Goal: Contribute content: Add original content to the website for others to see

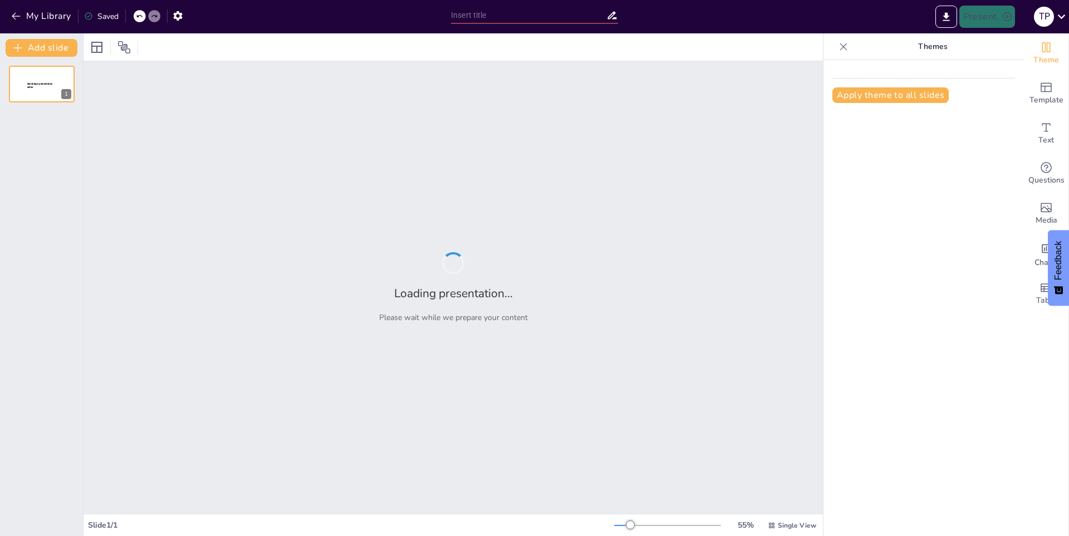
type input "New Sendsteps"
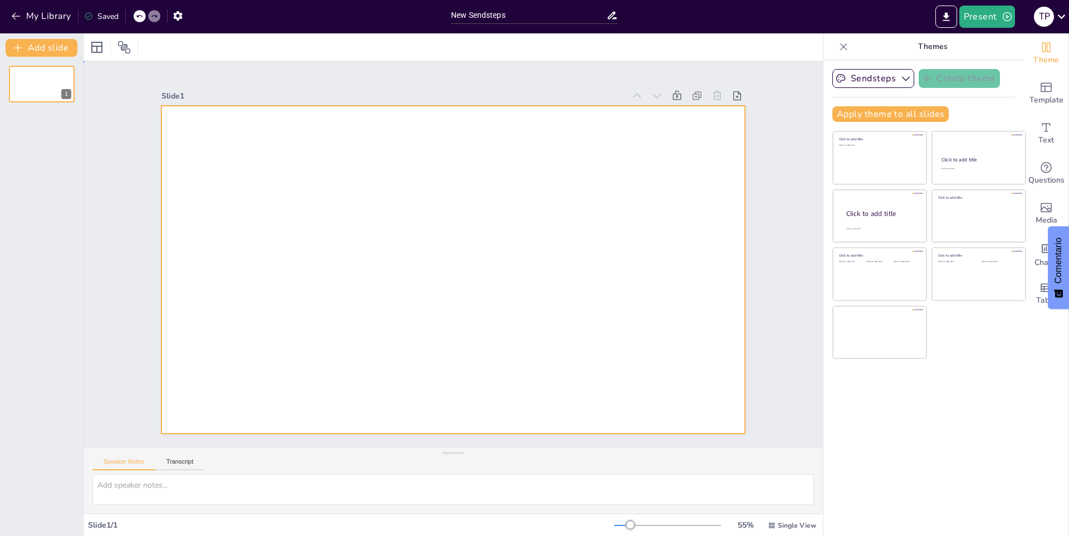
click at [559, 190] on div at bounding box center [444, 267] width 664 height 608
drag, startPoint x: 776, startPoint y: 201, endPoint x: 751, endPoint y: 165, distance: 43.7
drag, startPoint x: 707, startPoint y: 155, endPoint x: 570, endPoint y: 183, distance: 139.6
click at [643, 180] on div at bounding box center [459, 240] width 666 height 536
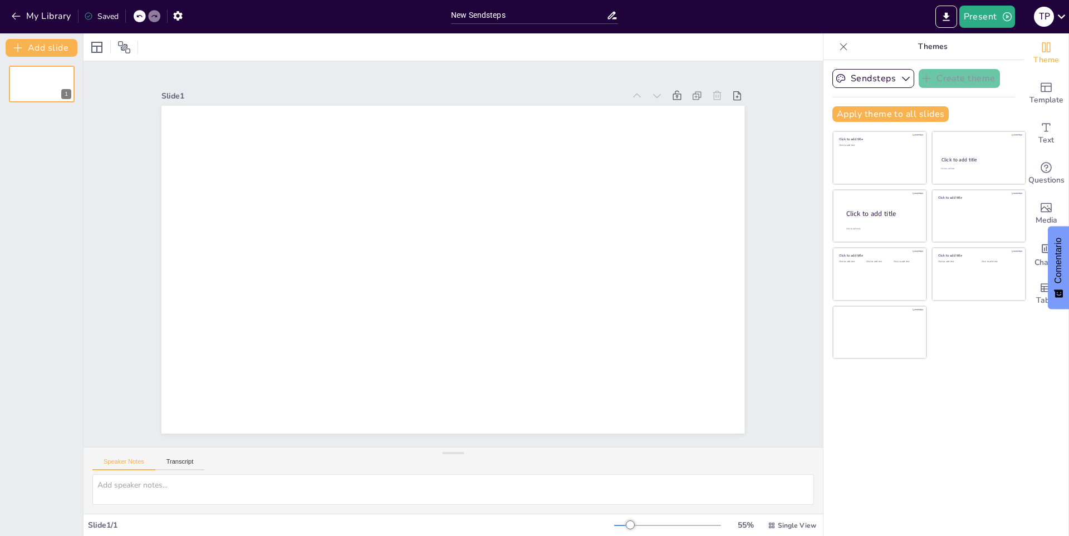
click at [570, 184] on div at bounding box center [454, 238] width 614 height 387
click at [13, 26] on div "My Library Saved" at bounding box center [222, 15] width 445 height 31
click at [23, 16] on button "My Library" at bounding box center [41, 16] width 67 height 18
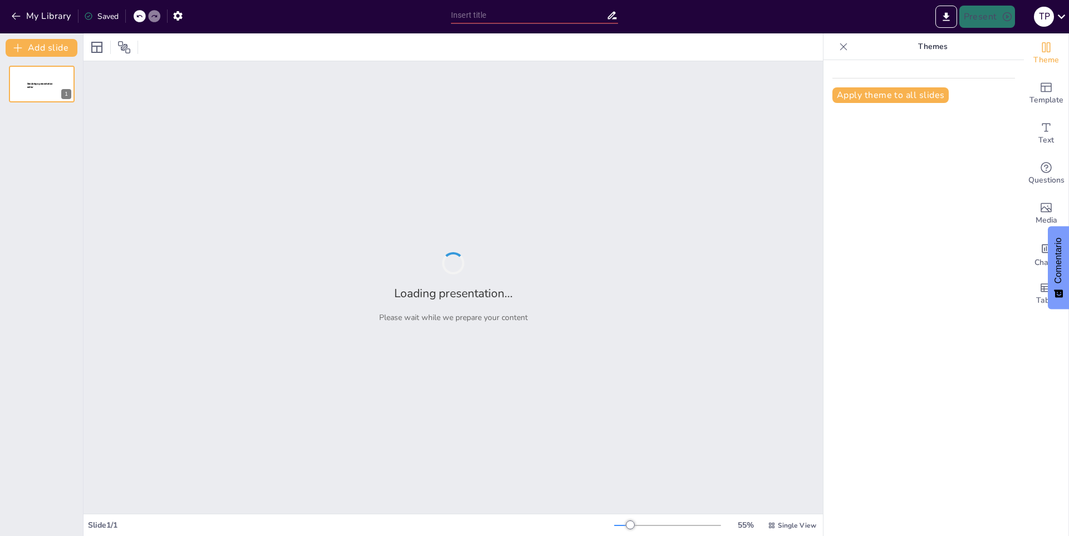
type input "Los Dinosaurios: Gigantes del Pasado"
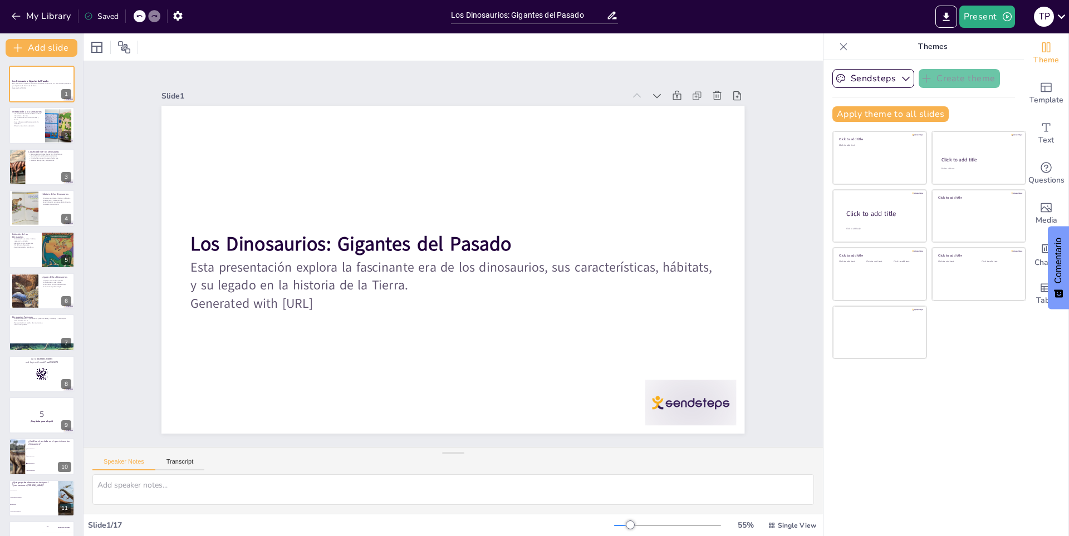
checkbox input "true"
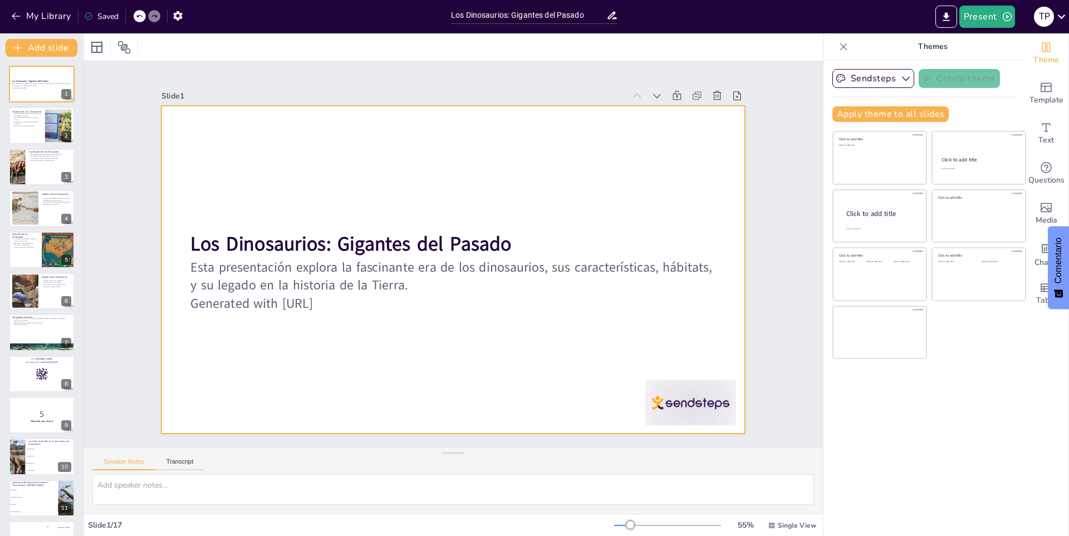
checkbox input "true"
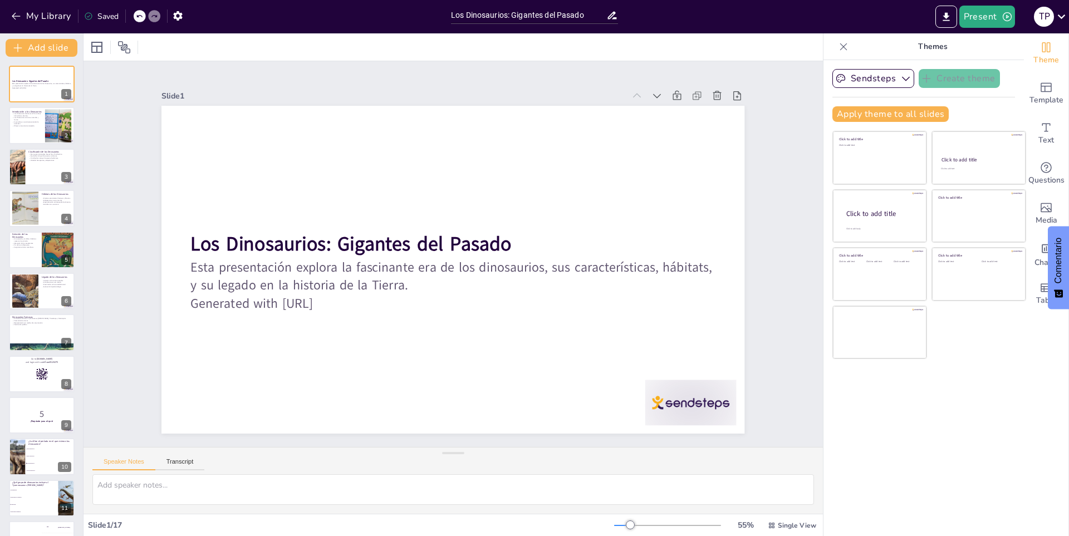
checkbox input "true"
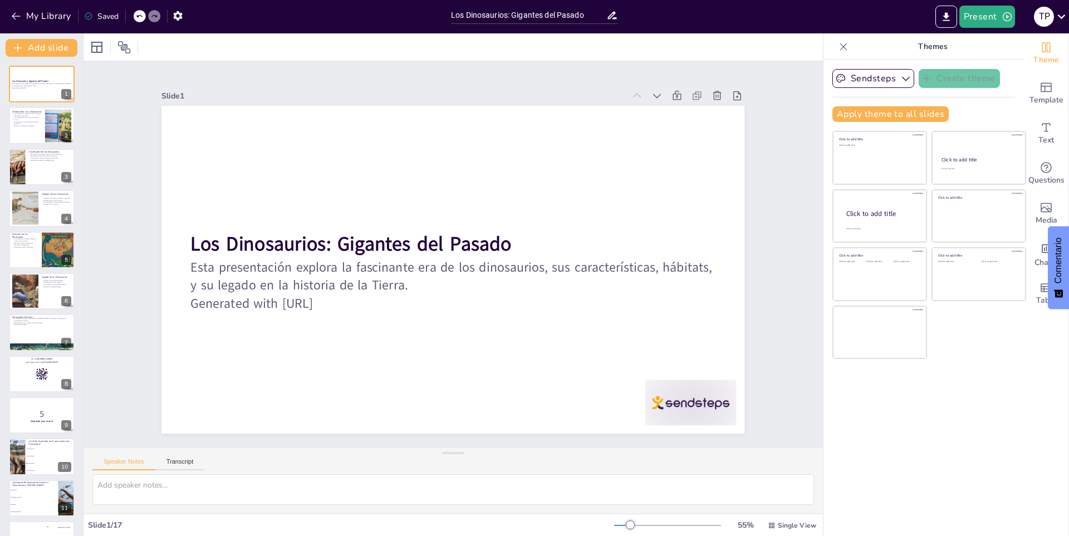
checkbox input "true"
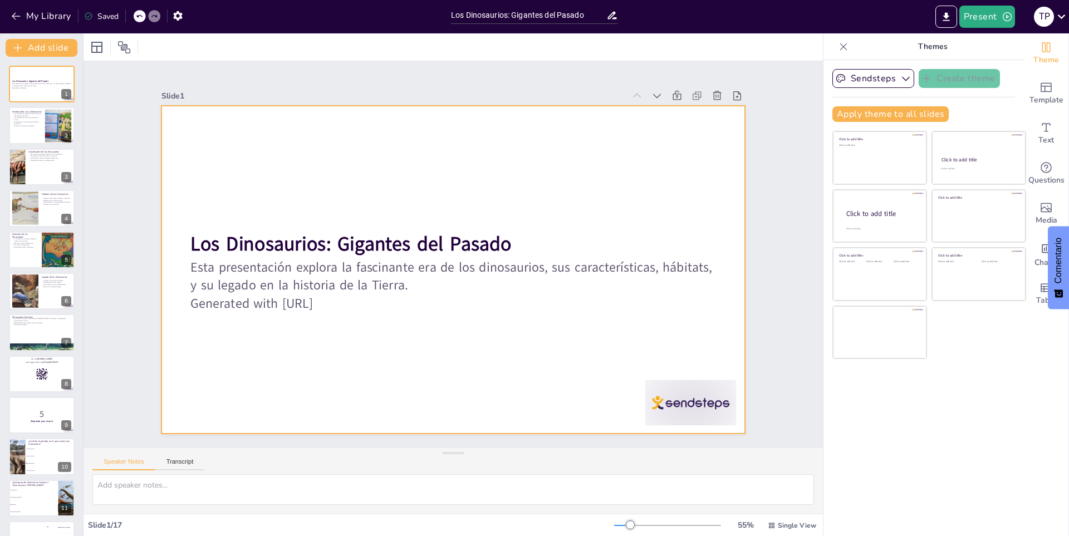
checkbox input "true"
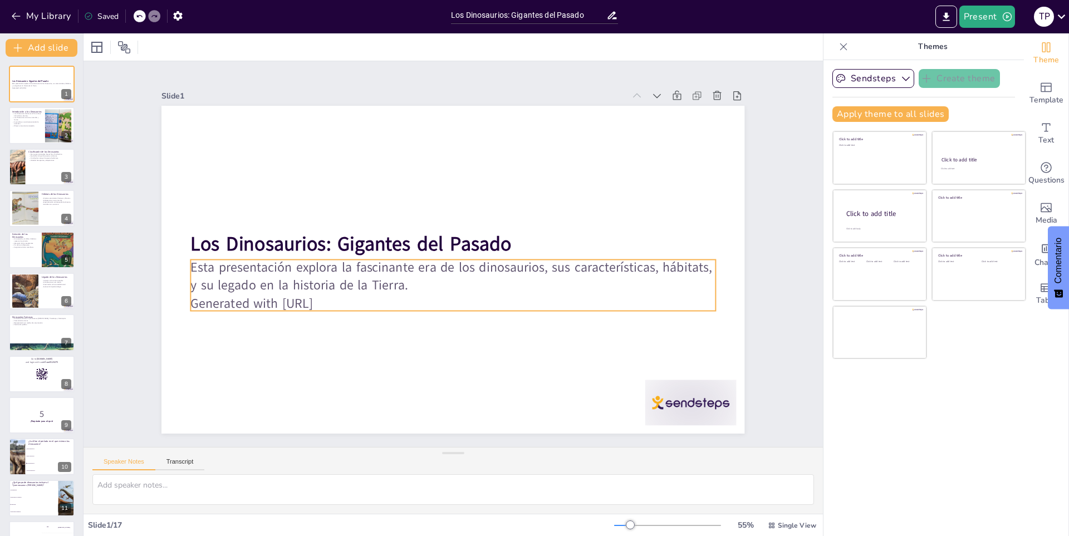
checkbox input "true"
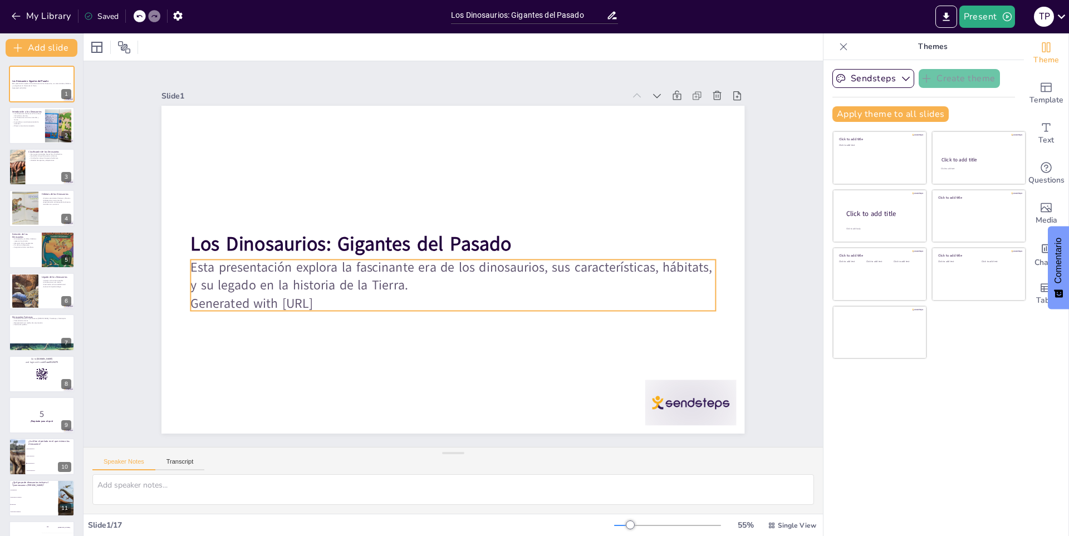
checkbox input "true"
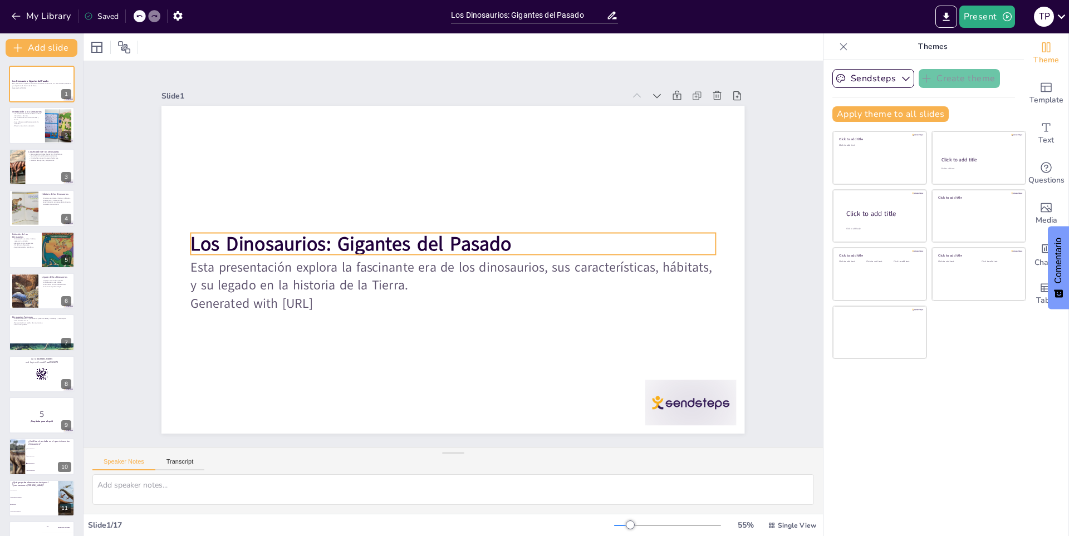
checkbox input "true"
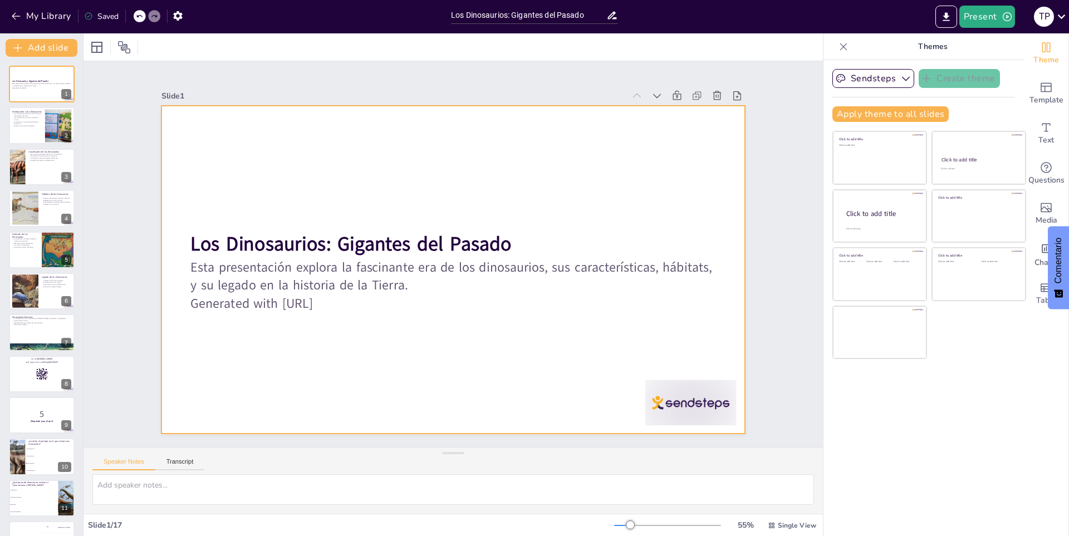
checkbox input "true"
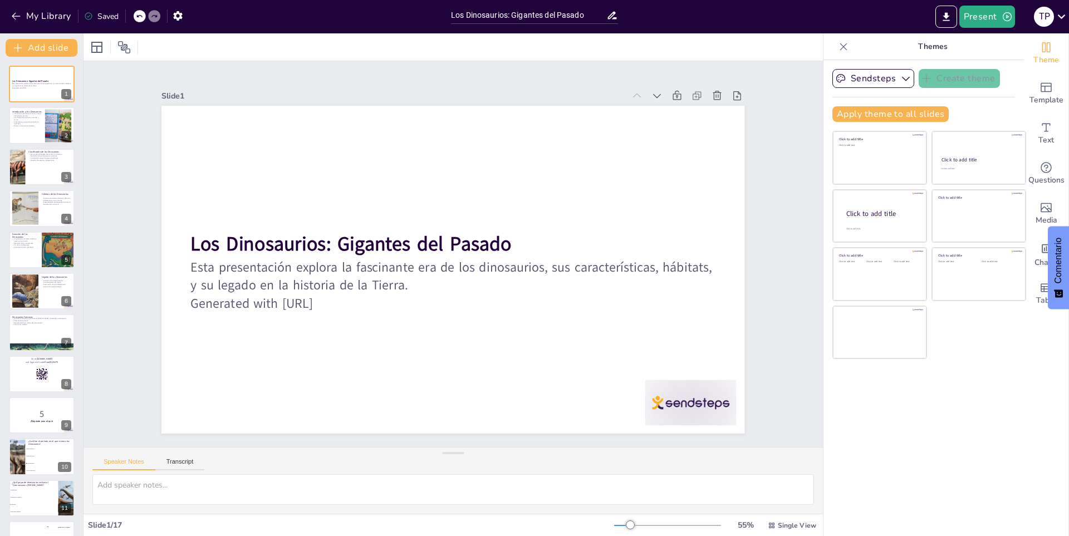
checkbox input "true"
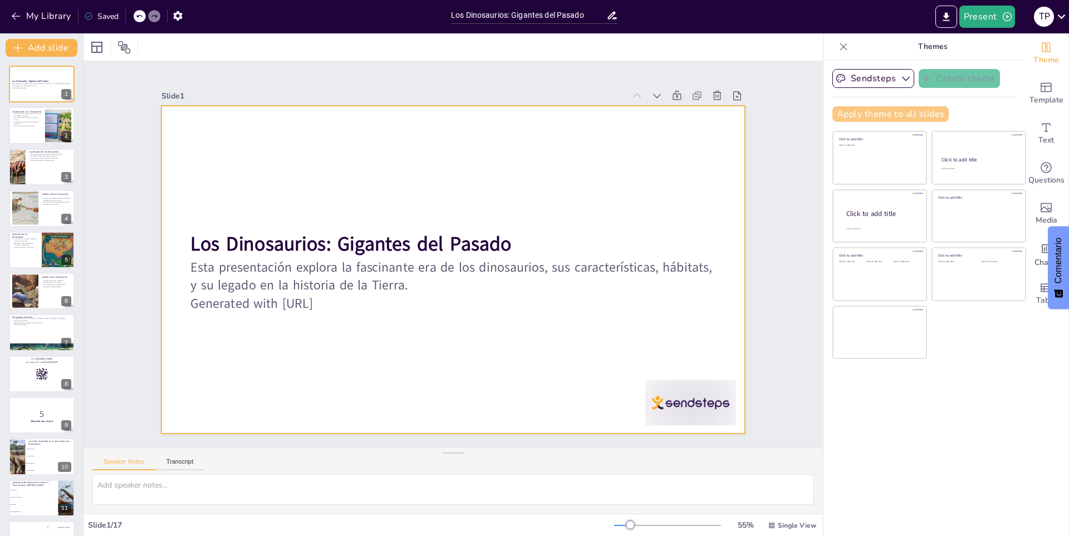
checkbox input "true"
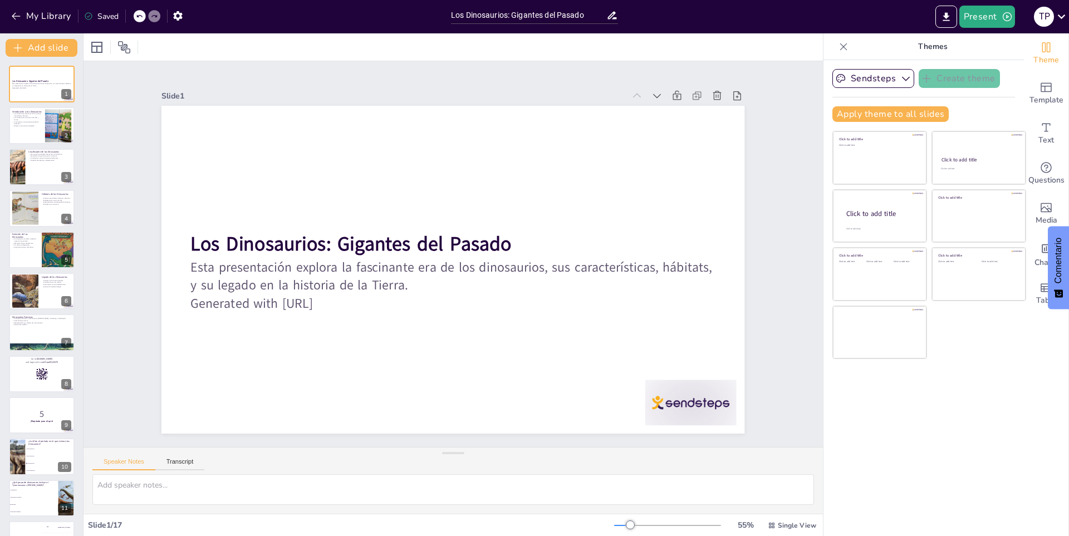
checkbox input "true"
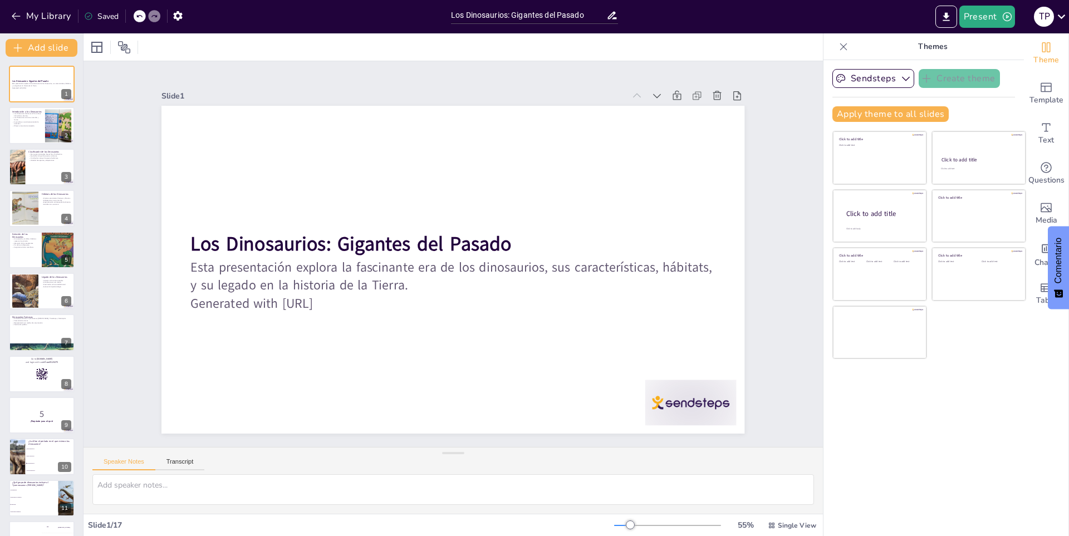
checkbox input "true"
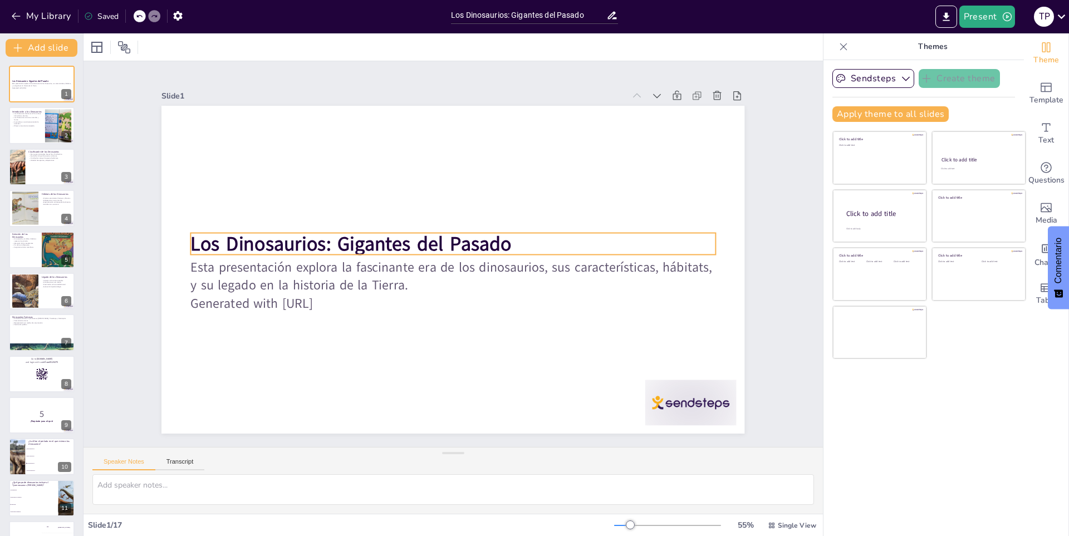
checkbox input "true"
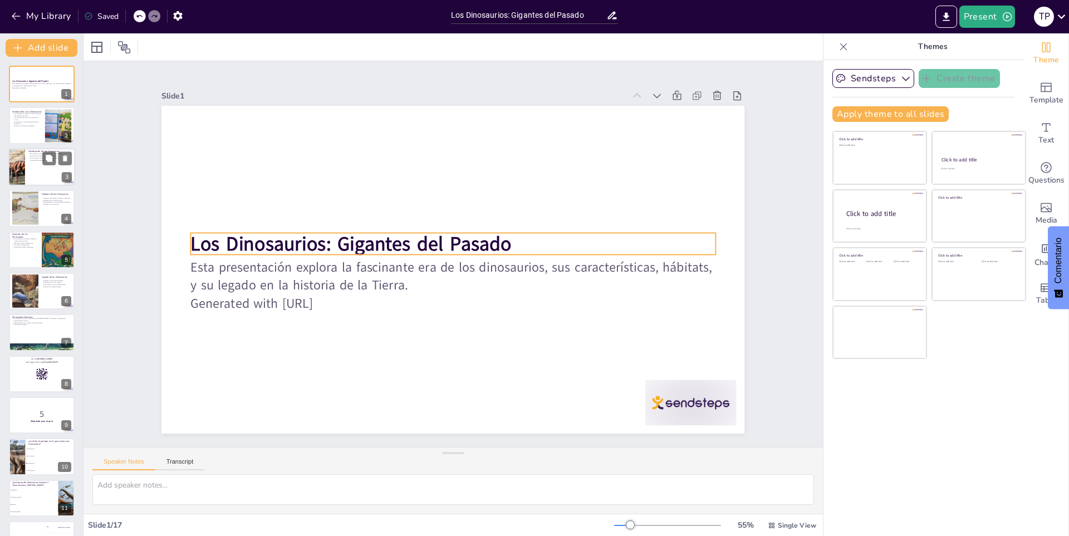
checkbox input "true"
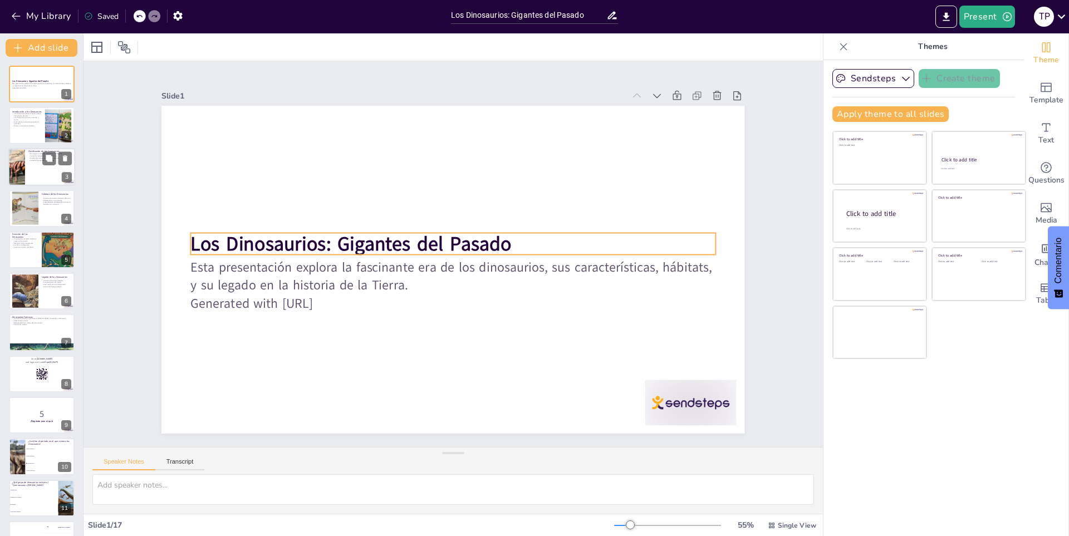
checkbox input "true"
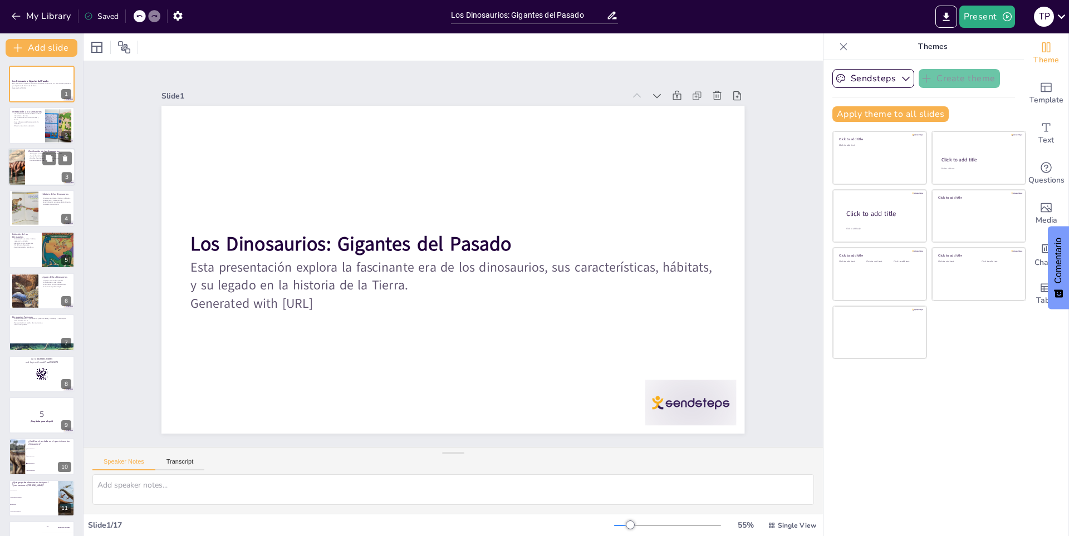
checkbox input "true"
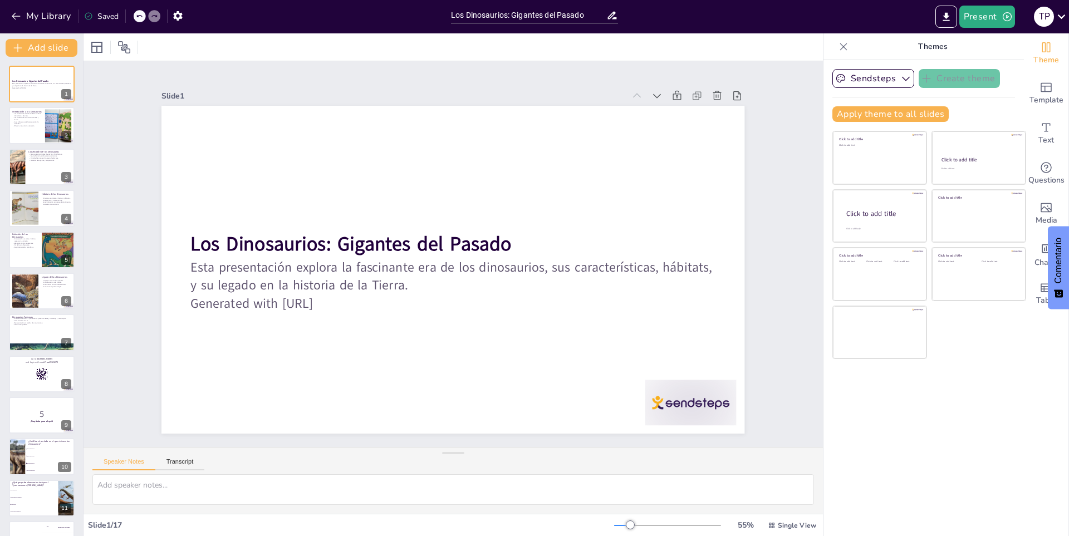
checkbox input "true"
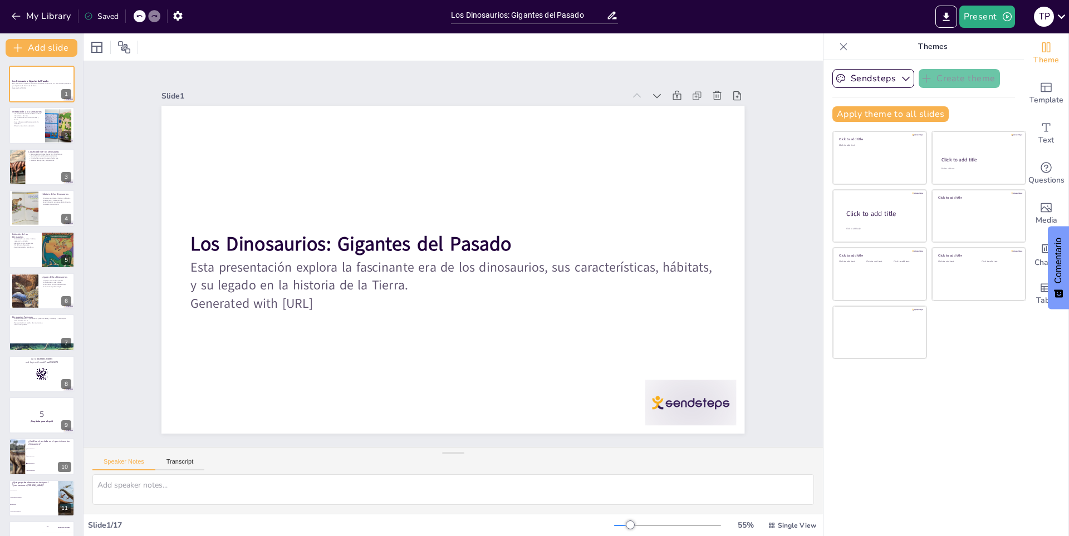
checkbox input "true"
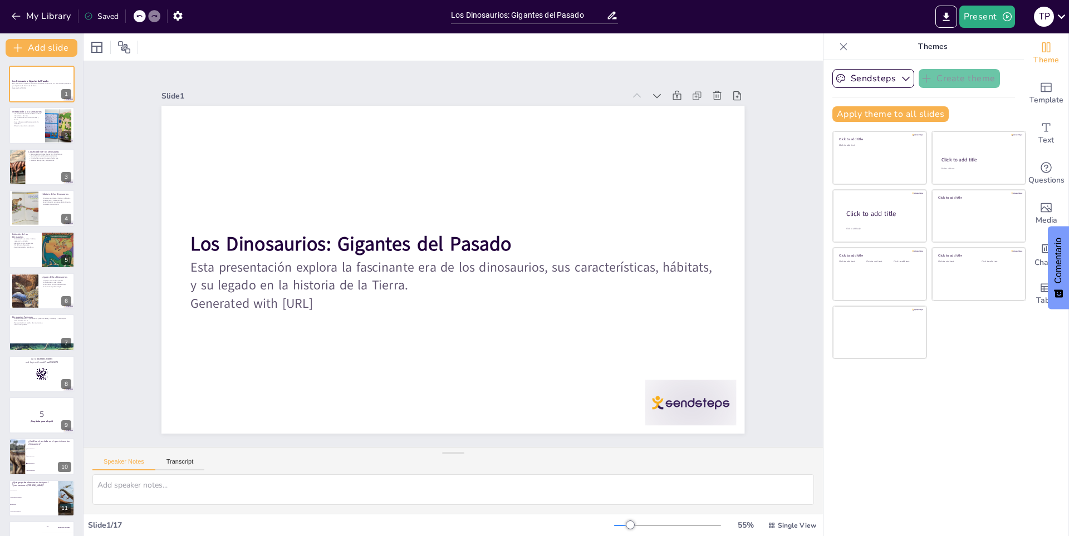
checkbox input "true"
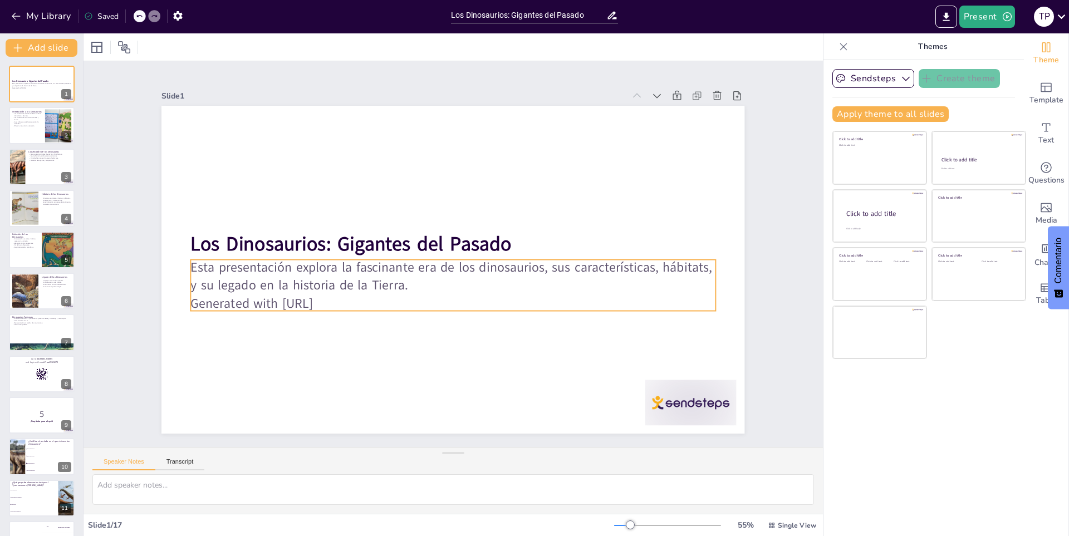
checkbox input "true"
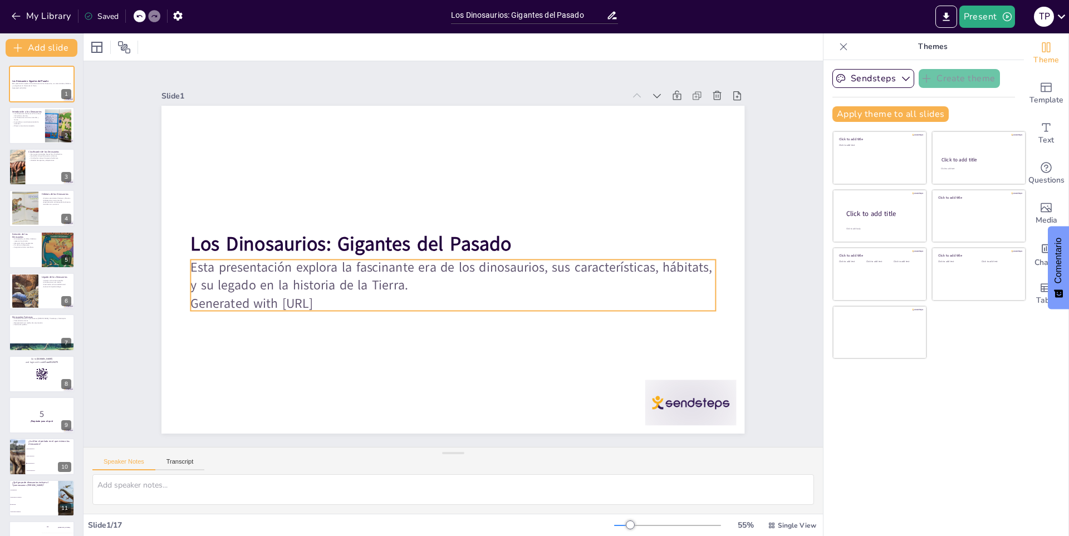
checkbox input "true"
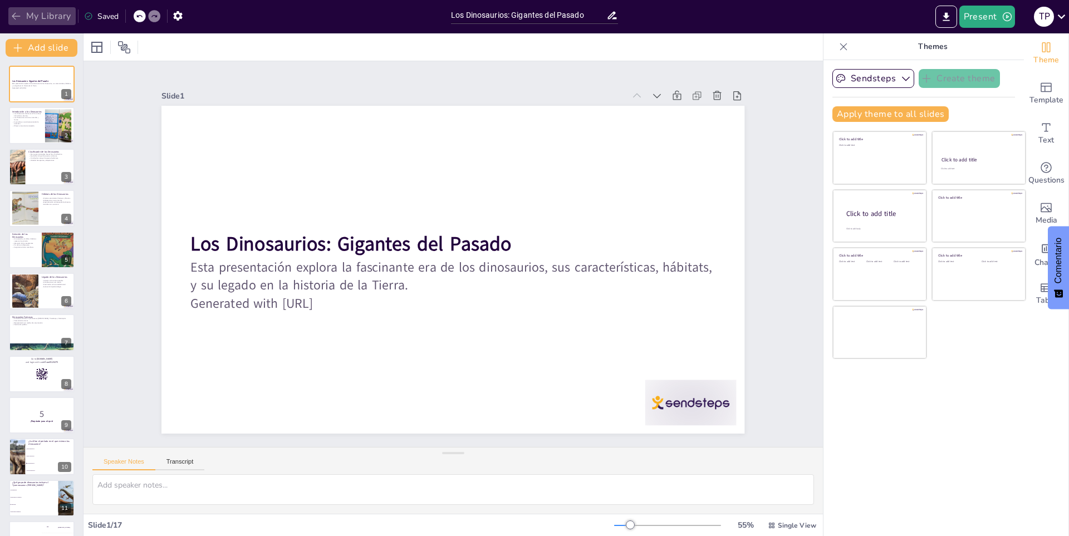
click at [21, 12] on icon "button" at bounding box center [16, 16] width 11 height 11
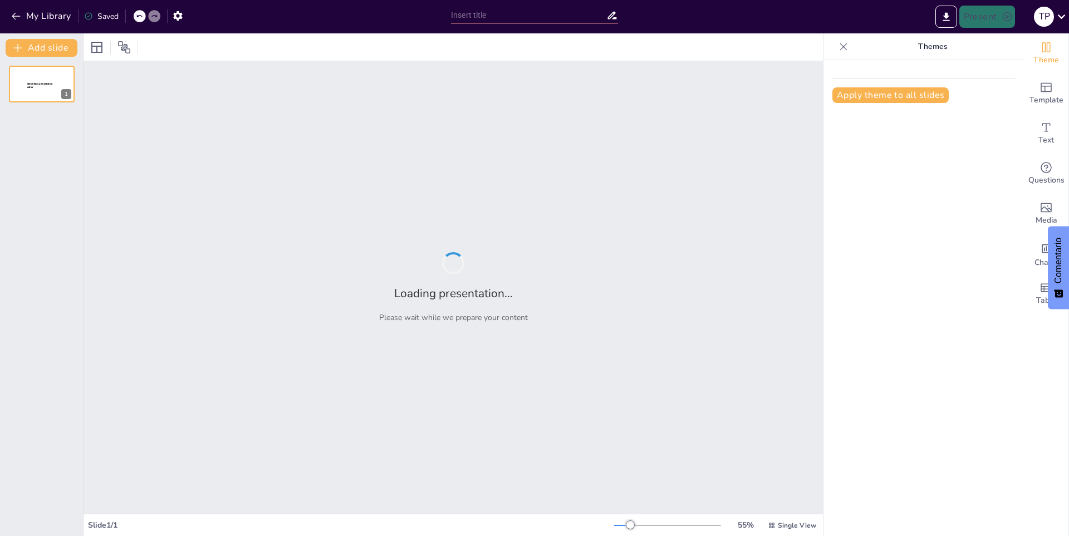
type input "New Sendsteps"
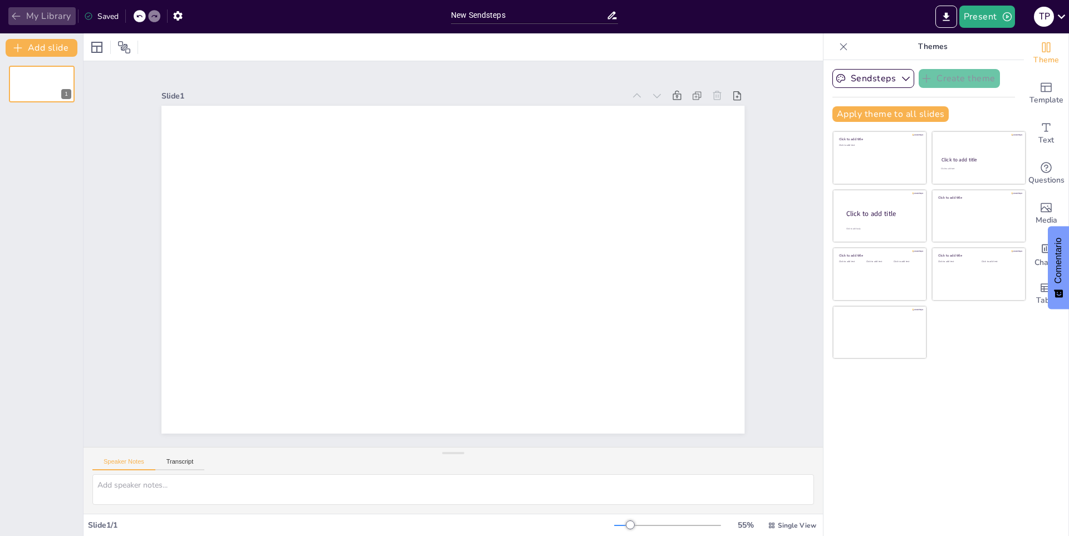
click at [18, 12] on icon "button" at bounding box center [16, 16] width 11 height 11
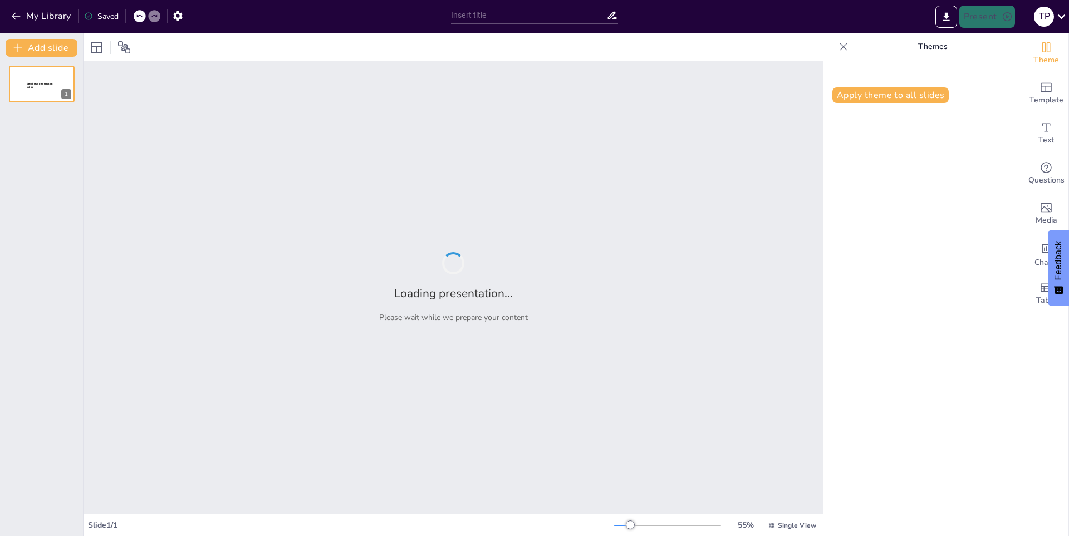
type input "Explorando los Planetas del Sistema Solar"
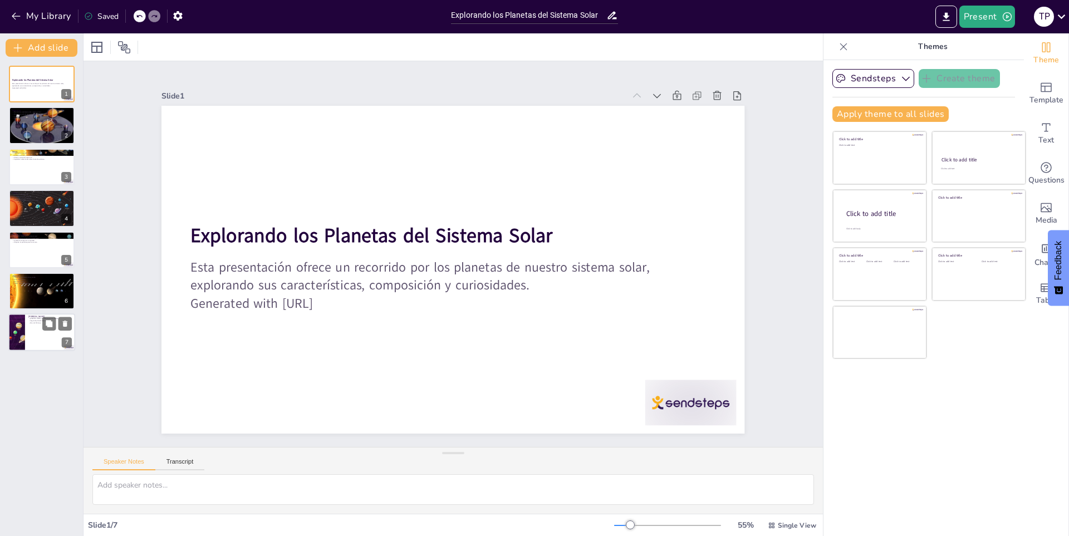
click at [31, 348] on div at bounding box center [41, 333] width 67 height 38
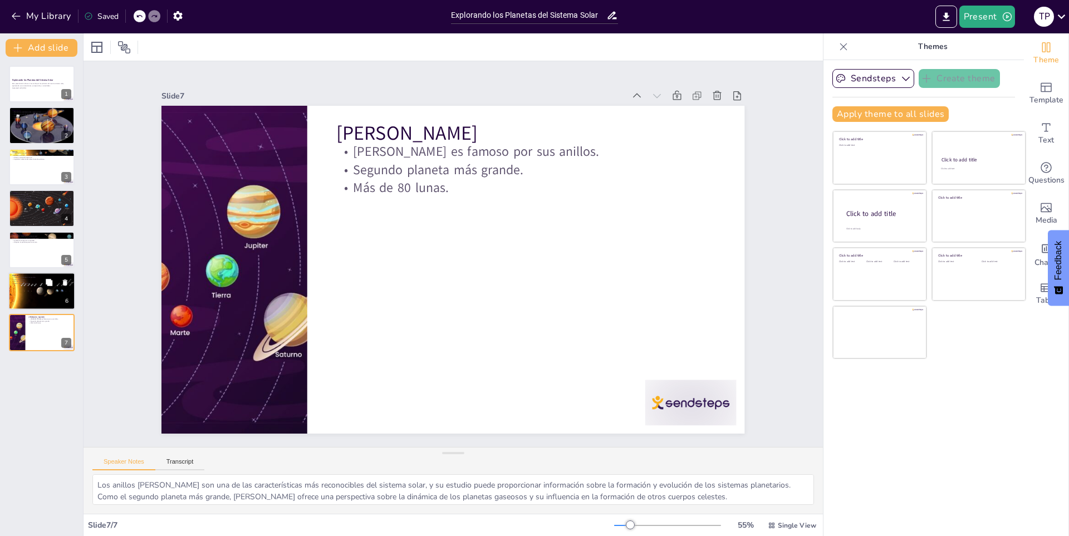
click at [48, 287] on button at bounding box center [48, 281] width 13 height 13
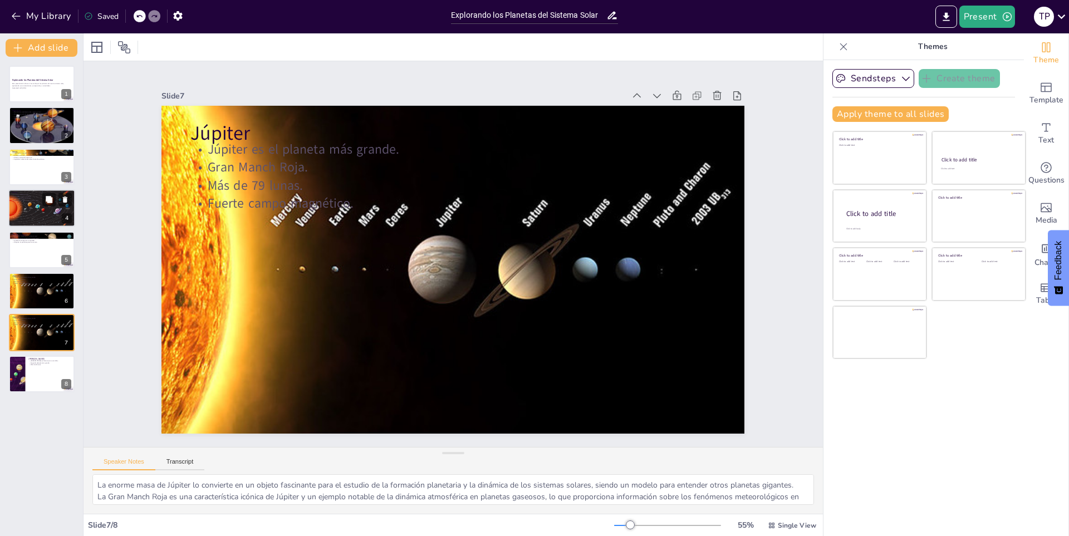
click at [29, 215] on div at bounding box center [41, 208] width 67 height 44
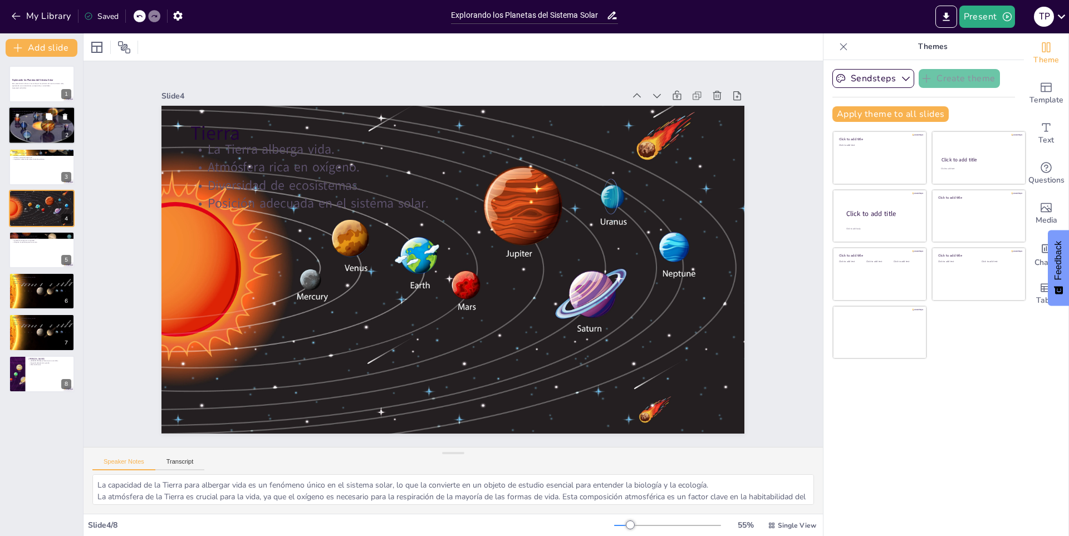
click at [32, 127] on div at bounding box center [41, 126] width 67 height 40
type textarea "La cercanía de Mercurio al sol lo convierte en un objeto de estudio interesante…"
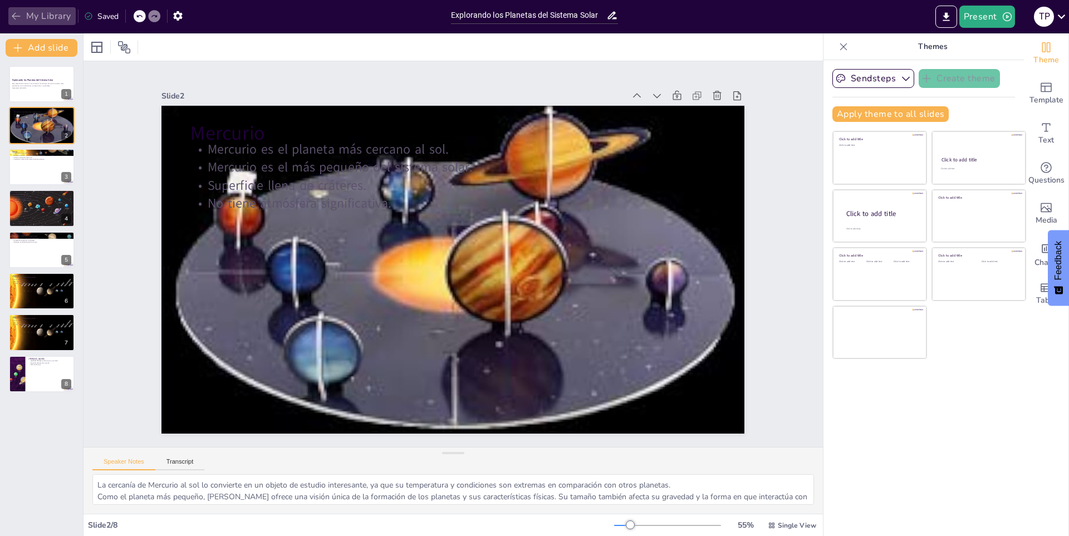
click at [11, 15] on icon "button" at bounding box center [16, 16] width 11 height 11
